Goal: Task Accomplishment & Management: Complete application form

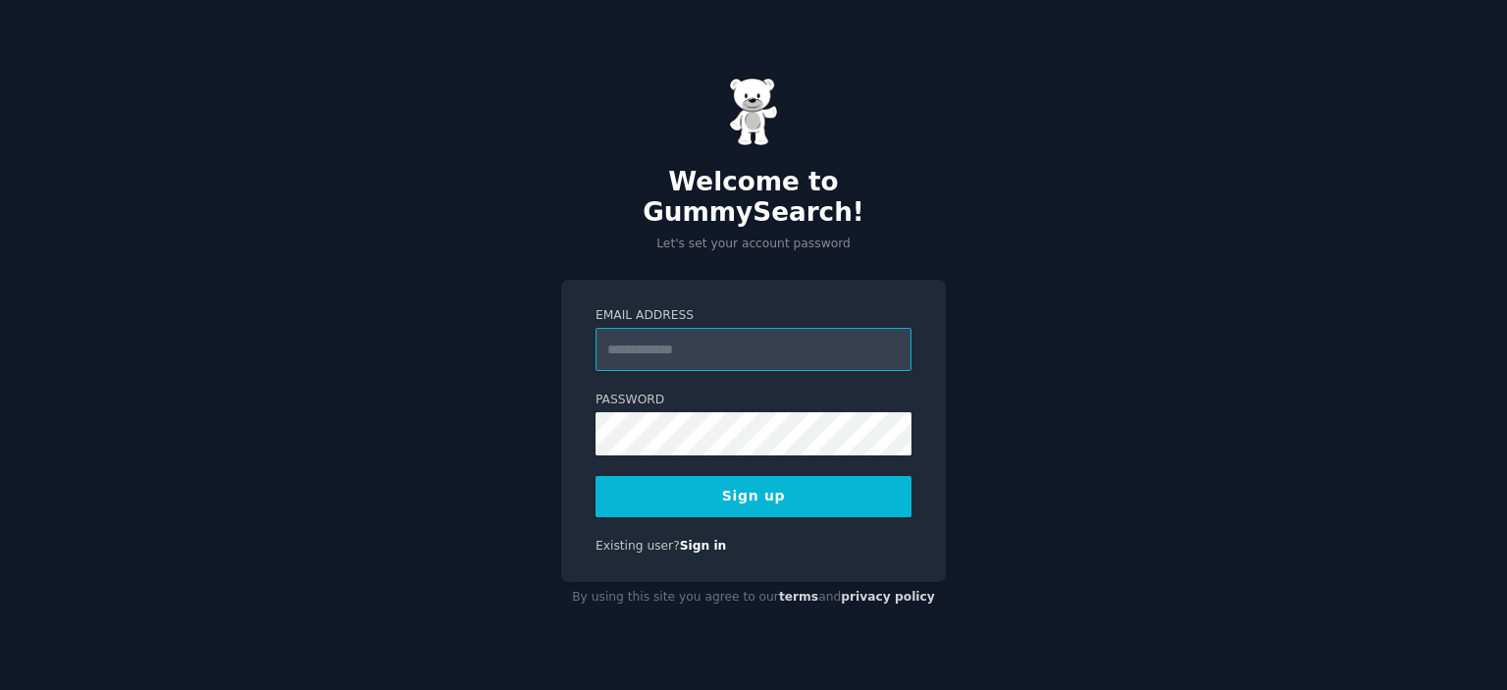
click at [698, 337] on input "Email Address" at bounding box center [753, 349] width 316 height 43
click at [668, 391] on label "Password" at bounding box center [753, 400] width 316 height 18
click at [686, 331] on input "*" at bounding box center [753, 349] width 316 height 43
type input "**********"
click at [730, 476] on button "Sign up" at bounding box center [753, 496] width 316 height 41
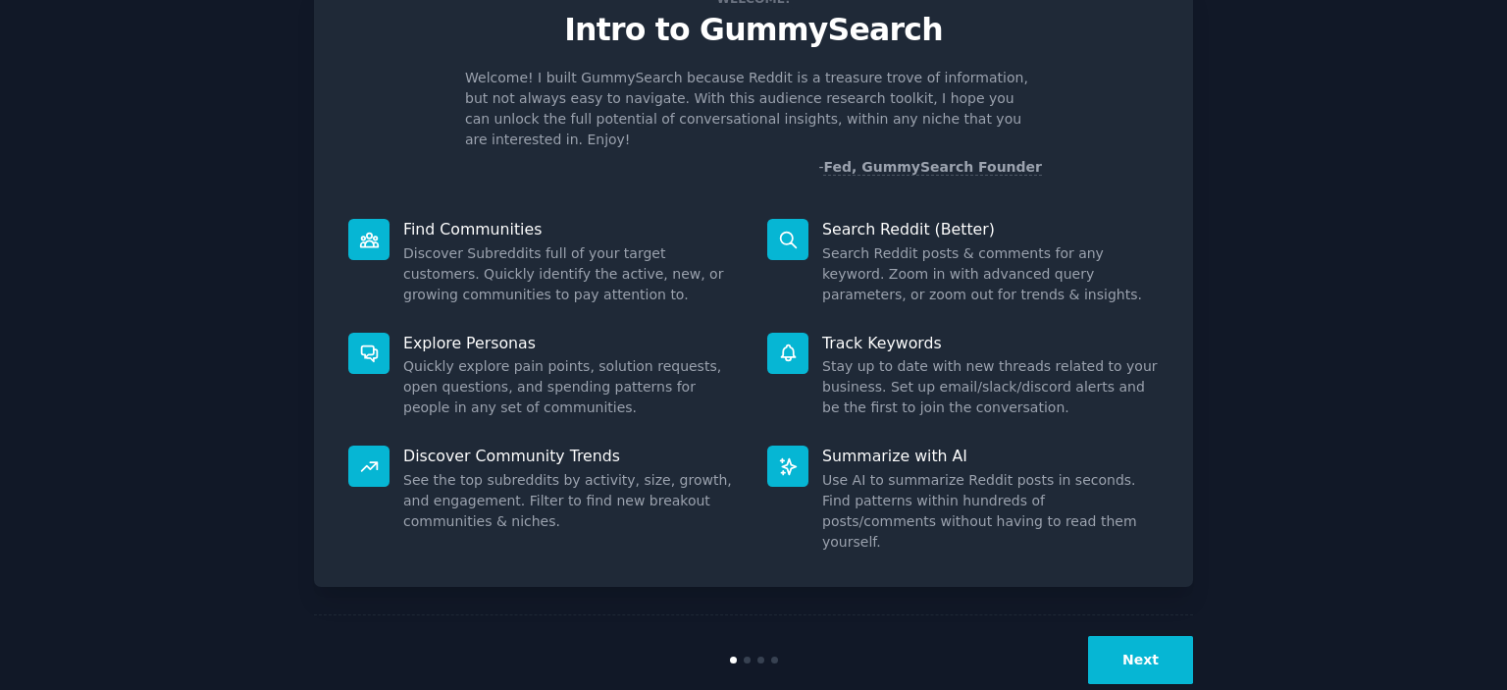
click at [1116, 636] on button "Next" at bounding box center [1140, 660] width 105 height 48
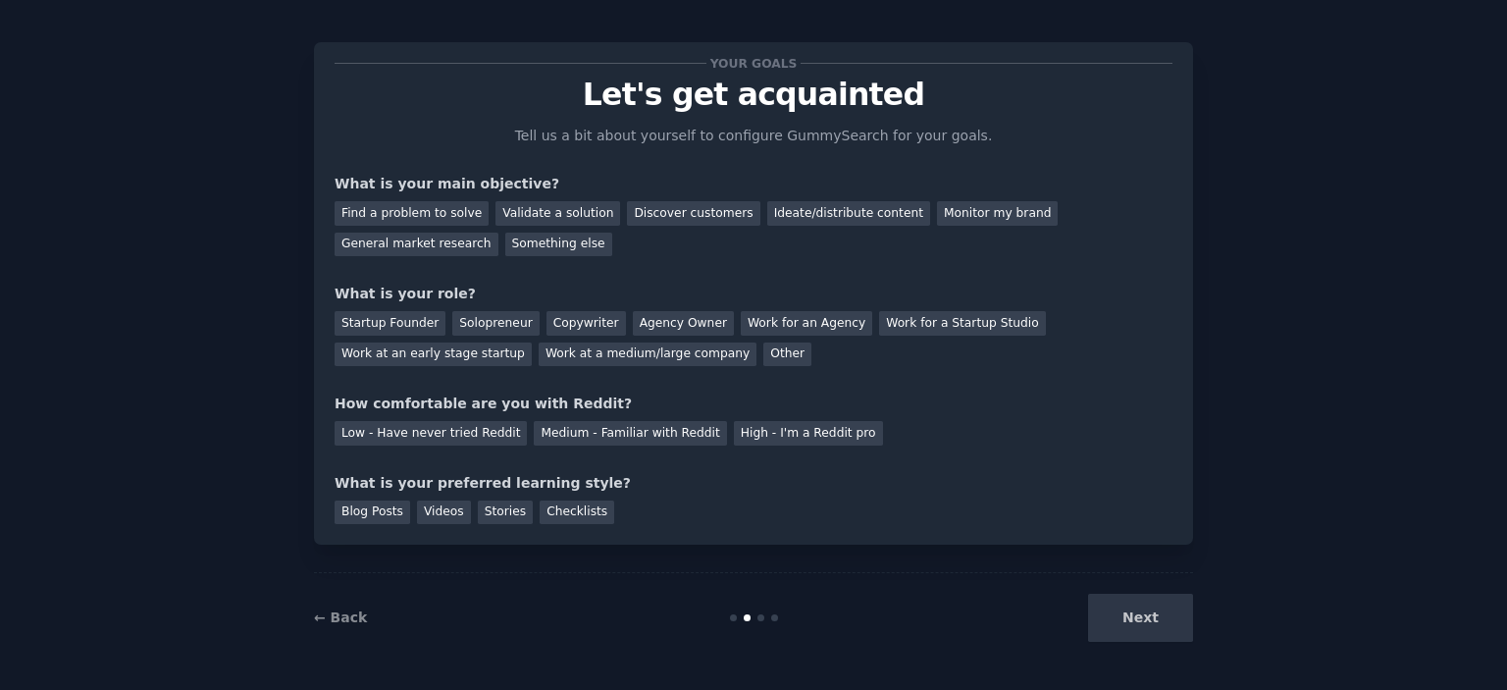
scroll to position [12, 0]
click at [510, 205] on div "Validate a solution" at bounding box center [557, 214] width 125 height 25
click at [651, 208] on div "Discover customers" at bounding box center [693, 214] width 132 height 25
click at [498, 233] on div "General market research" at bounding box center [417, 245] width 164 height 25
click at [399, 328] on div "Startup Founder" at bounding box center [390, 324] width 111 height 25
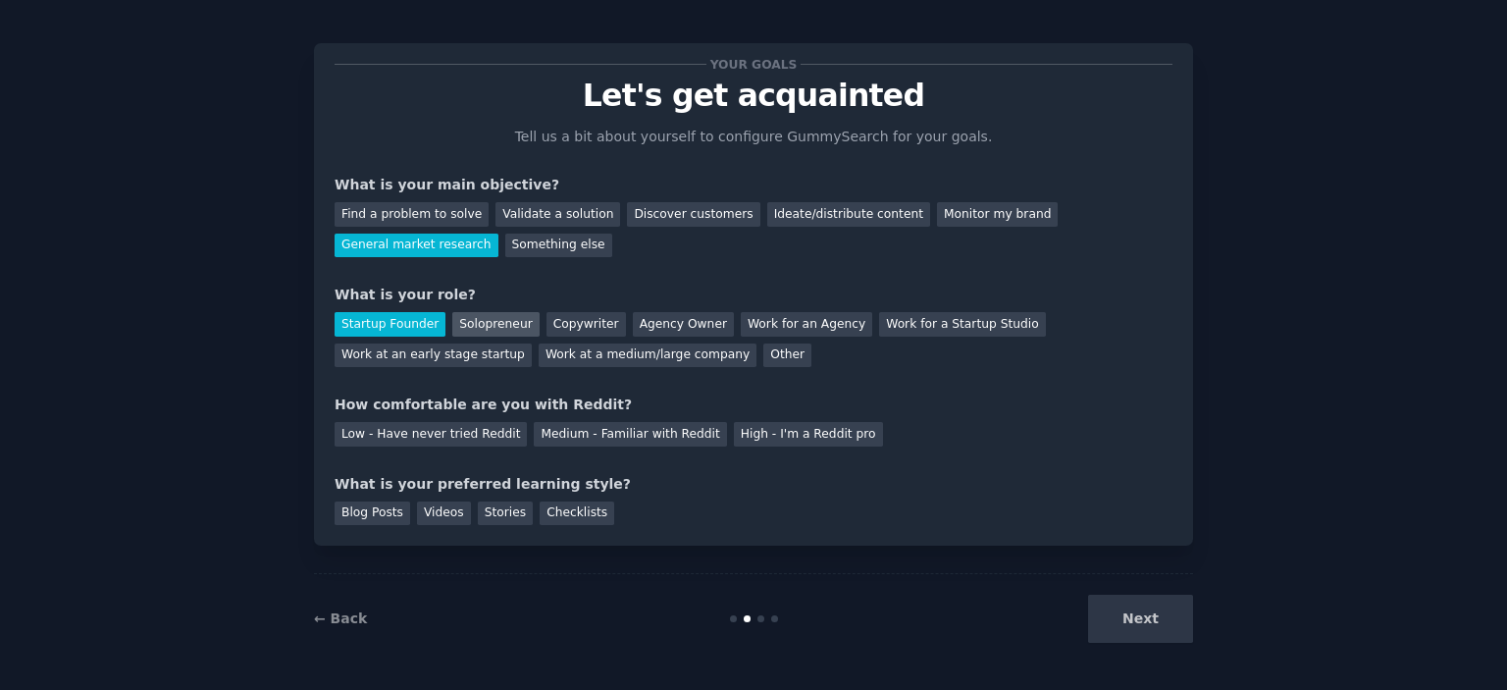
click at [481, 327] on div "Solopreneur" at bounding box center [495, 324] width 86 height 25
click at [756, 432] on div "High - I'm a Reddit pro" at bounding box center [808, 434] width 149 height 25
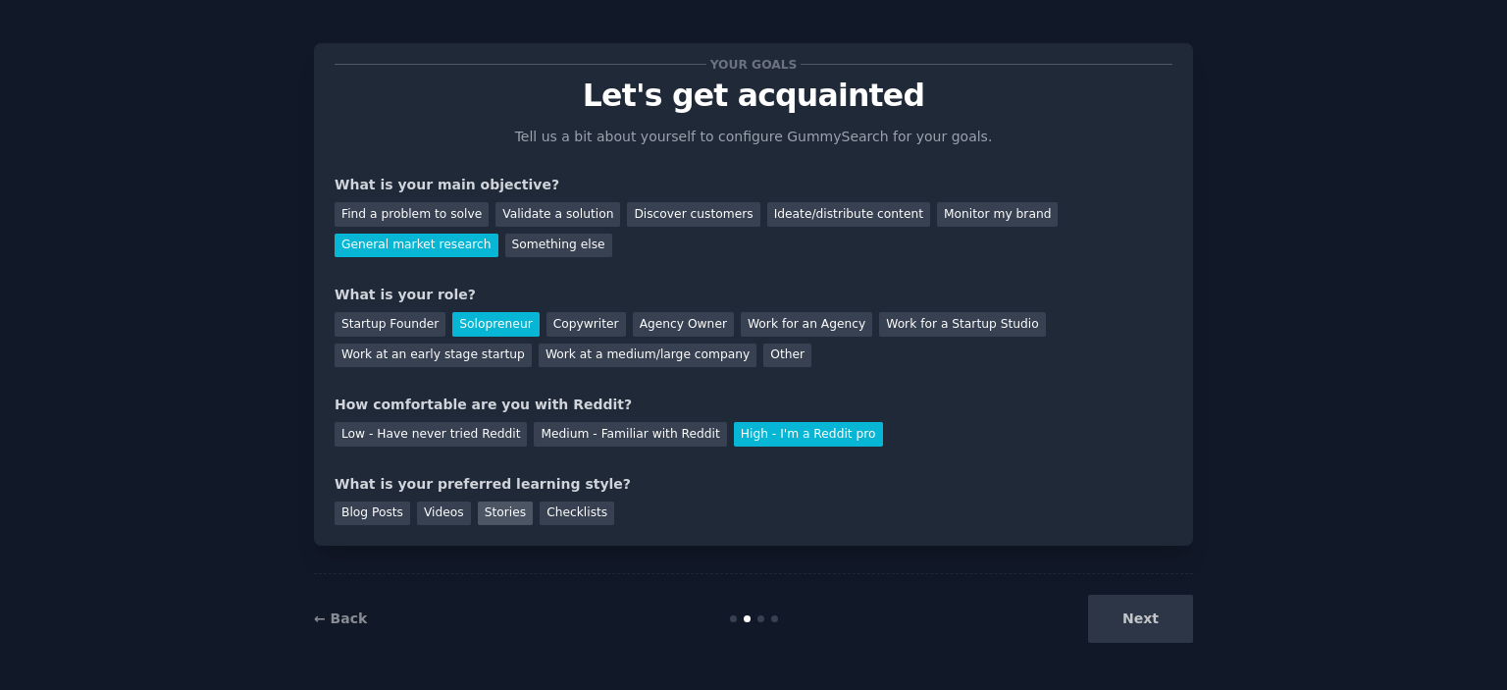
click at [482, 518] on div "Stories" at bounding box center [505, 513] width 55 height 25
click at [1175, 613] on button "Next" at bounding box center [1140, 618] width 105 height 48
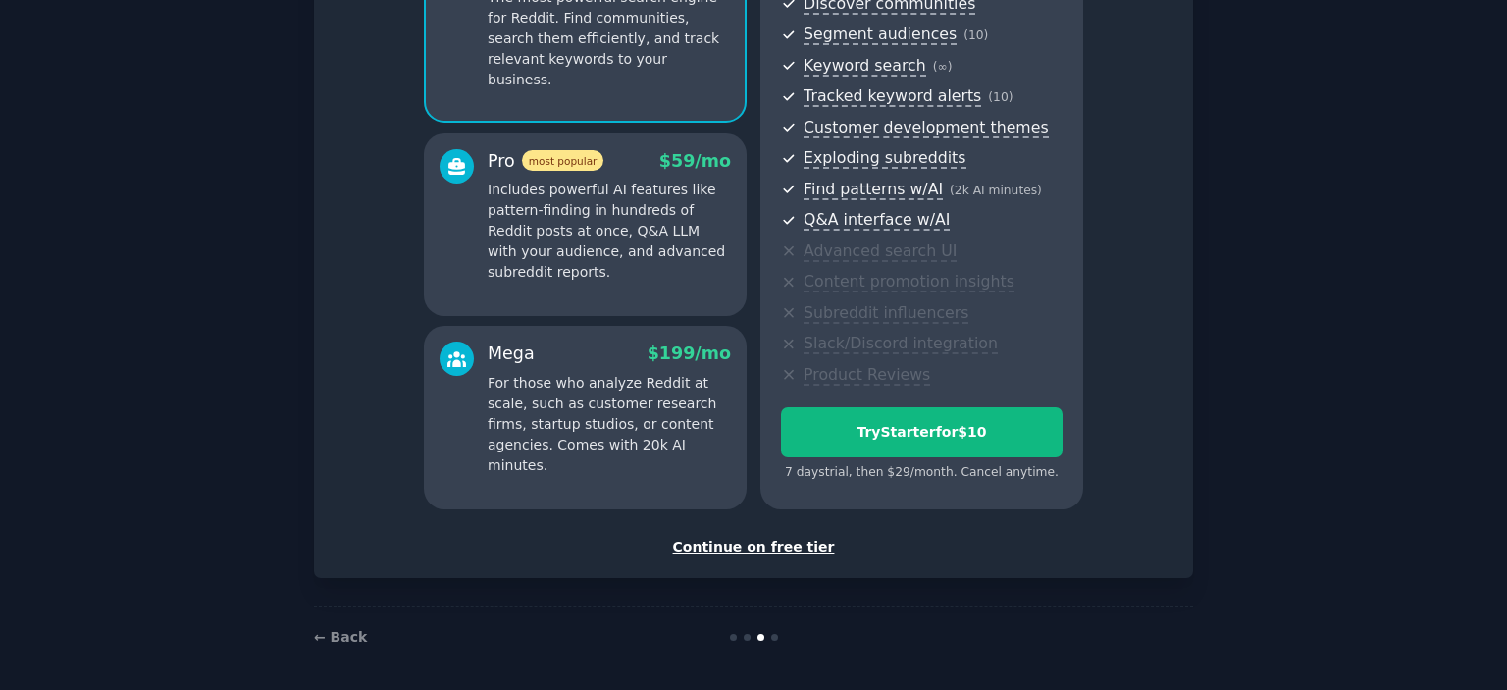
scroll to position [239, 0]
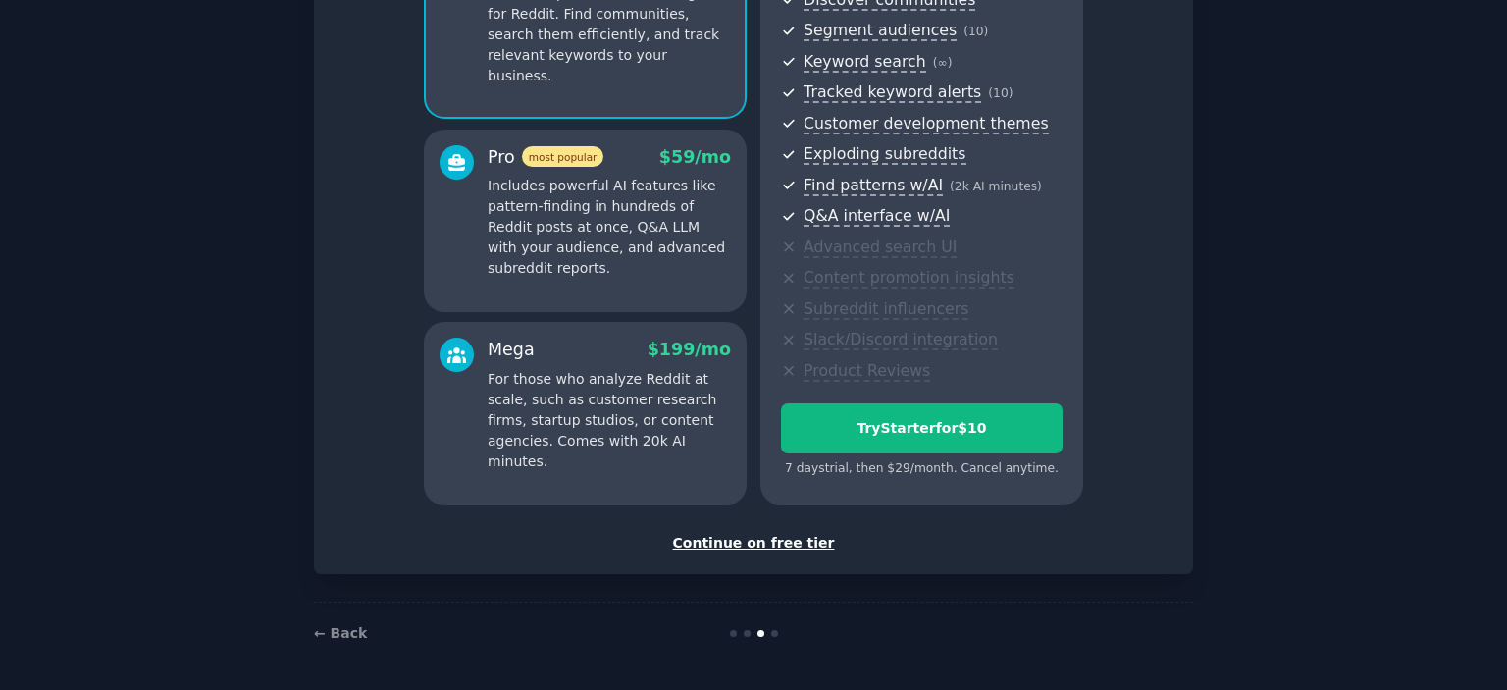
click at [753, 549] on div "Continue on free tier" at bounding box center [754, 543] width 838 height 21
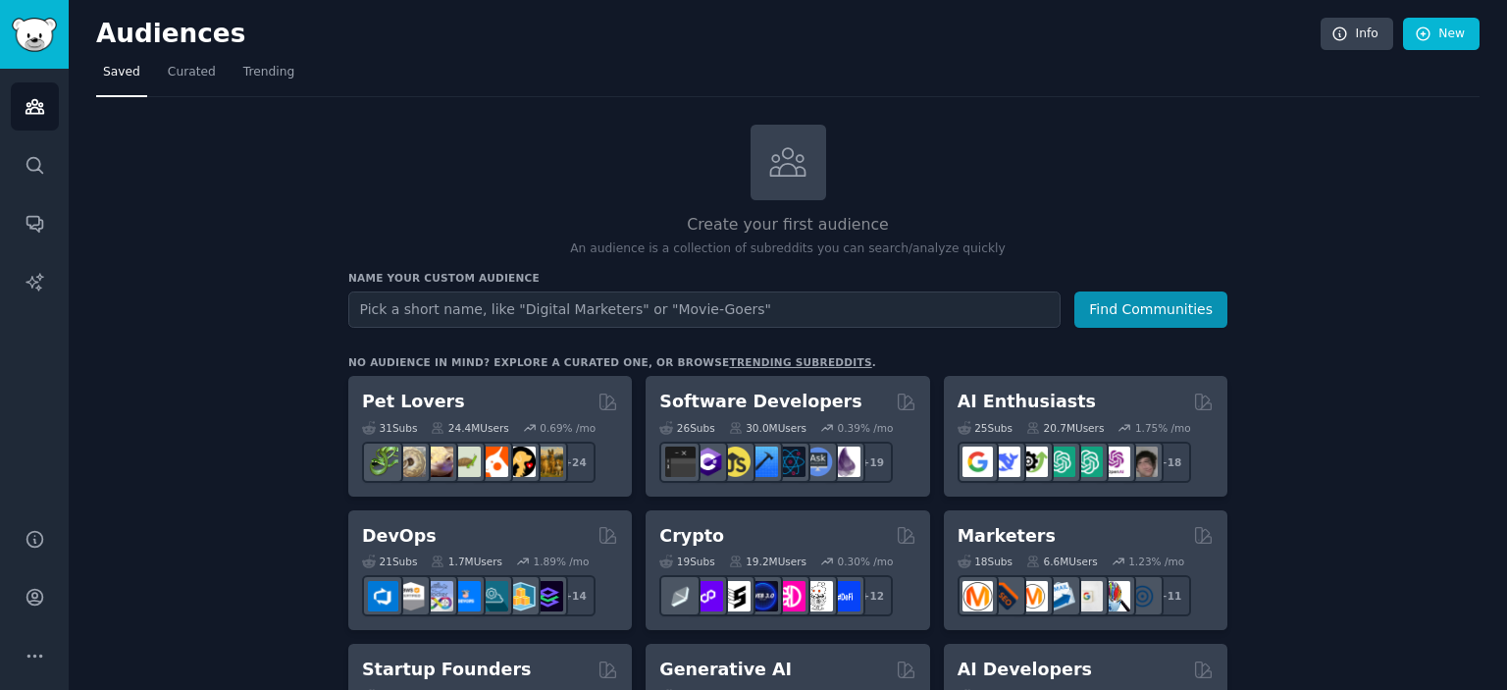
click at [453, 303] on input "text" at bounding box center [704, 309] width 712 height 36
